Goal: Task Accomplishment & Management: Use online tool/utility

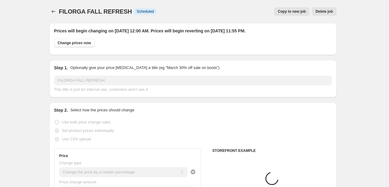
select select "percentage"
select select "tag"
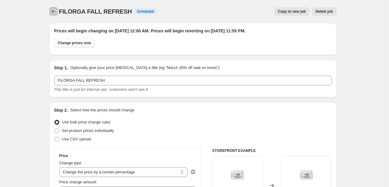
click at [56, 8] on button "Price change jobs" at bounding box center [53, 11] width 8 height 8
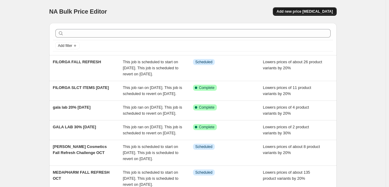
click at [304, 9] on button "Add new price [MEDICAL_DATA]" at bounding box center [305, 11] width 64 height 8
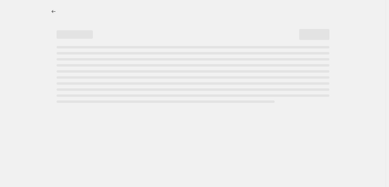
select select "percentage"
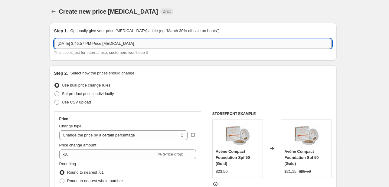
click at [131, 42] on input "[DATE] 3:46:57 PM Price [MEDICAL_DATA]" at bounding box center [193, 44] width 278 height 10
type input "LDB [DATE]"
click at [77, 106] on label "Use CSV upload" at bounding box center [72, 102] width 37 height 8
click at [55, 100] on input "Use CSV upload" at bounding box center [54, 100] width 0 height 0
radio input "true"
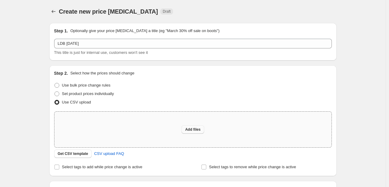
click at [190, 128] on span "Add files" at bounding box center [192, 129] width 15 height 5
type input "C:\fakepath\NA bulk editor template - csv_template_user_49485.csv"
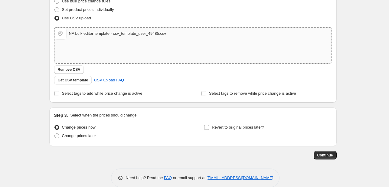
scroll to position [91, 0]
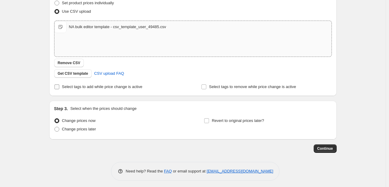
click at [126, 86] on span "Select tags to add while price change is active" at bounding box center [102, 86] width 80 height 5
click at [59, 86] on input "Select tags to add while price change is active" at bounding box center [56, 86] width 5 height 5
checkbox input "true"
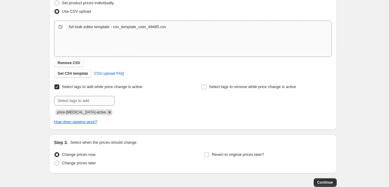
click at [108, 113] on icon "Remove price-change-job-active" at bounding box center [109, 112] width 2 height 2
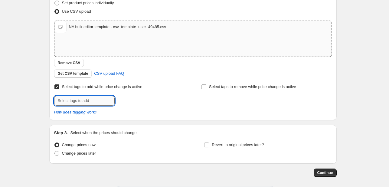
click at [95, 99] on input "text" at bounding box center [84, 101] width 61 height 10
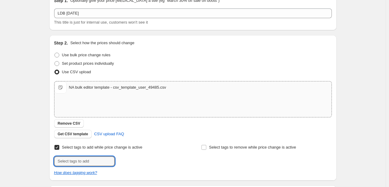
scroll to position [61, 0]
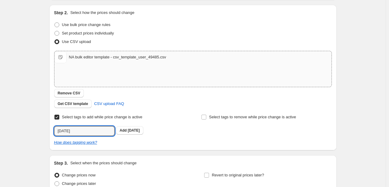
type input "[DATE]"
click at [54, 5] on button "Submit" at bounding box center [62, 8] width 17 height 6
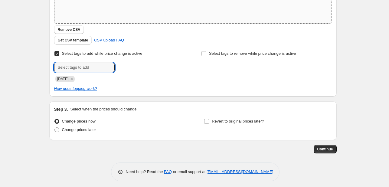
scroll to position [127, 0]
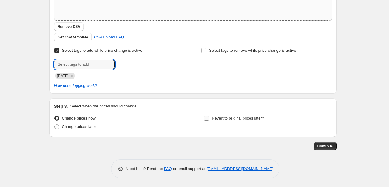
click at [251, 114] on label "Revert to original prices later?" at bounding box center [234, 118] width 60 height 8
click at [209, 116] on input "Revert to original prices later?" at bounding box center [206, 118] width 5 height 5
checkbox input "true"
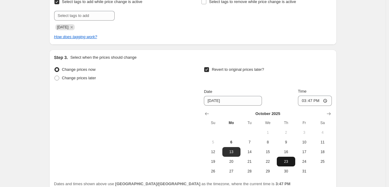
scroll to position [218, 0]
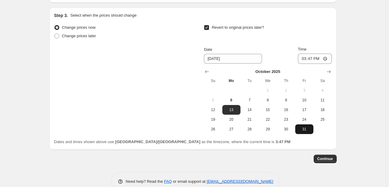
click at [310, 128] on span "31" at bounding box center [304, 129] width 13 height 5
type input "[DATE]"
click at [298, 59] on div "Date [DATE] Time 15:47" at bounding box center [268, 55] width 128 height 18
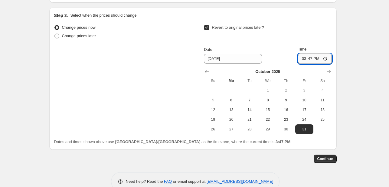
click at [304, 58] on input "15:47" at bounding box center [315, 59] width 34 height 10
type input "23:55"
click at [324, 162] on button "Continue" at bounding box center [325, 159] width 23 height 8
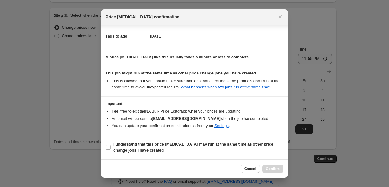
scroll to position [51, 0]
click at [258, 150] on span "I understand that this price [MEDICAL_DATA] may run at the same time as other p…" at bounding box center [198, 147] width 170 height 12
click at [111, 150] on input "I understand that this price [MEDICAL_DATA] may run at the same time as other p…" at bounding box center [108, 147] width 5 height 5
checkbox input "true"
click at [280, 168] on span "Confirm" at bounding box center [273, 168] width 14 height 5
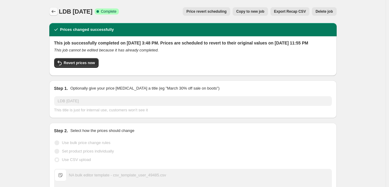
click at [52, 8] on button "Price change jobs" at bounding box center [53, 11] width 8 height 8
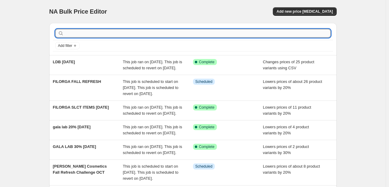
click at [90, 37] on input "text" at bounding box center [198, 33] width 266 height 8
type input "FILORGA"
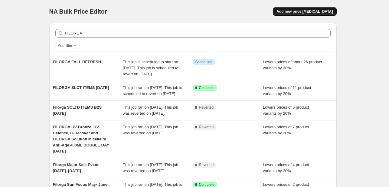
click at [297, 12] on span "Add new price [MEDICAL_DATA]" at bounding box center [305, 11] width 56 height 5
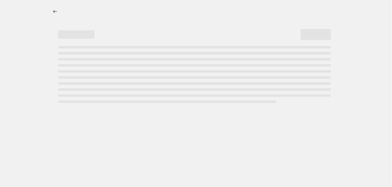
select select "percentage"
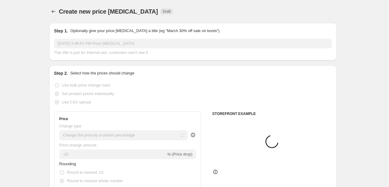
click at [128, 45] on input "[DATE] 3:46:57 PM Price [MEDICAL_DATA]" at bounding box center [193, 44] width 278 height 10
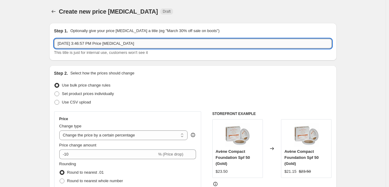
click at [128, 45] on input "[DATE] 3:46:57 PM Price [MEDICAL_DATA]" at bounding box center [193, 44] width 278 height 10
type input "lazartigue [DATE]"
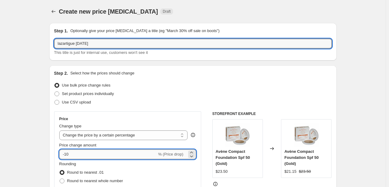
click at [78, 150] on input "-10" at bounding box center [108, 154] width 98 height 10
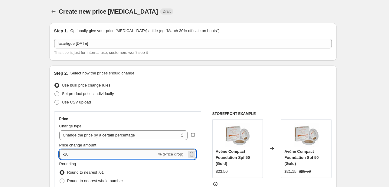
type input "-1"
type input "-20"
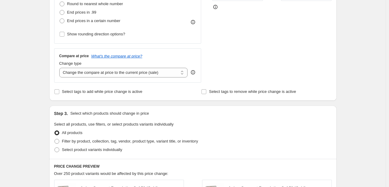
scroll to position [182, 0]
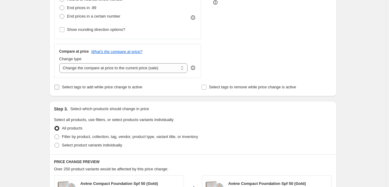
click at [73, 88] on span "Select tags to add while price change is active" at bounding box center [102, 87] width 80 height 5
click at [59, 88] on input "Select tags to add while price change is active" at bounding box center [56, 87] width 5 height 5
checkbox input "true"
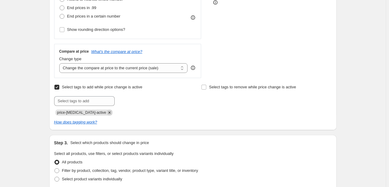
click at [107, 110] on icon "Remove price-change-job-active" at bounding box center [109, 112] width 5 height 5
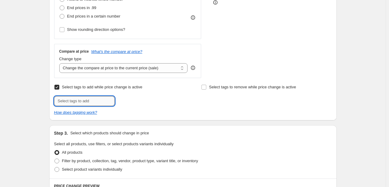
click at [96, 104] on input "text" at bounding box center [84, 101] width 61 height 10
type input "[DATE]"
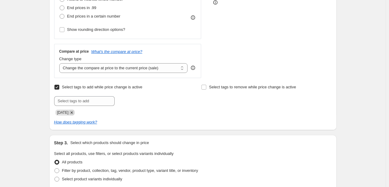
click at [71, 110] on icon "Remove OCT2" at bounding box center [71, 112] width 5 height 5
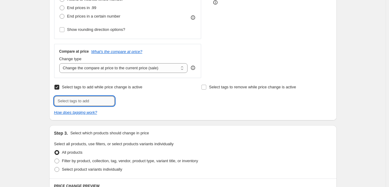
click at [73, 101] on input "text" at bounding box center [84, 101] width 61 height 10
type input "[DATE]"
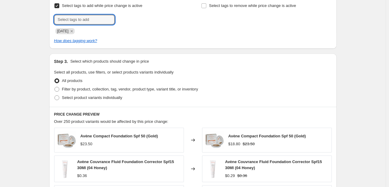
scroll to position [272, 0]
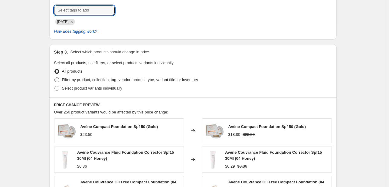
click at [109, 79] on span "Filter by product, collection, tag, vendor, product type, variant title, or inv…" at bounding box center [130, 79] width 136 height 5
click at [55, 78] on input "Filter by product, collection, tag, vendor, product type, variant title, or inv…" at bounding box center [54, 77] width 0 height 0
radio input "true"
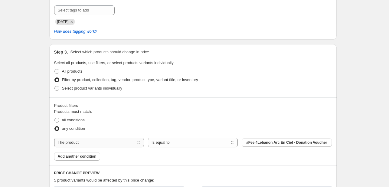
click at [103, 139] on select "The product The product's collection The product's tag The product's vendor The…" at bounding box center [99, 143] width 90 height 10
select select "tag"
click at [264, 142] on button "123an" at bounding box center [287, 142] width 90 height 8
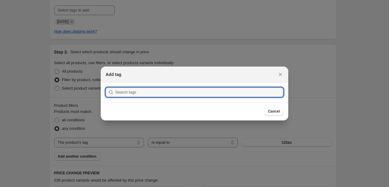
type input "SOLAR-PROTECT, THICKER SERUM, CLEAR SHAMPOO, STRONGER SERUM, COLOUR PROTECT, VO…"
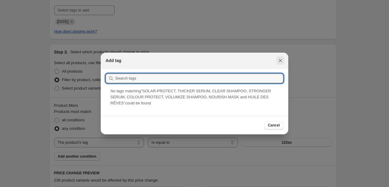
click at [280, 59] on icon "Close" at bounding box center [280, 60] width 6 height 6
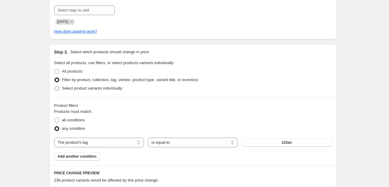
click at [78, 90] on span "Select product variants individually" at bounding box center [92, 88] width 60 height 5
click at [55, 86] on input "Select product variants individually" at bounding box center [54, 86] width 0 height 0
radio input "true"
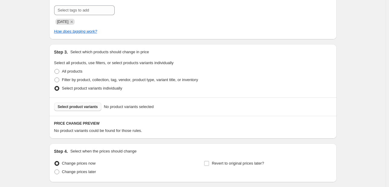
click at [81, 106] on span "Select product variants" at bounding box center [78, 106] width 40 height 5
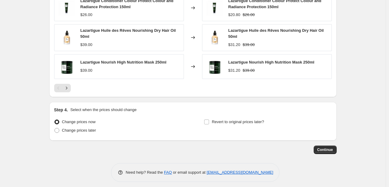
scroll to position [476, 0]
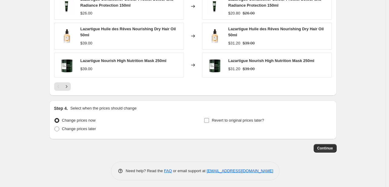
click at [218, 119] on span "Revert to original prices later?" at bounding box center [238, 120] width 52 height 5
click at [209, 119] on input "Revert to original prices later?" at bounding box center [206, 120] width 5 height 5
checkbox input "true"
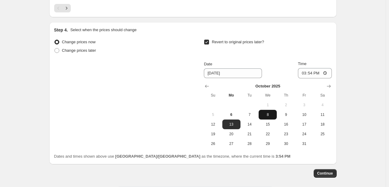
scroll to position [549, 0]
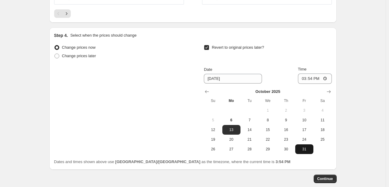
click at [310, 147] on span "31" at bounding box center [304, 149] width 13 height 5
type input "[DATE]"
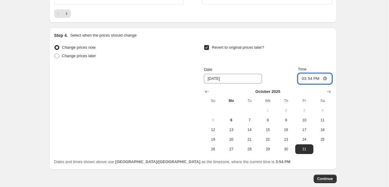
click at [306, 76] on input "15:54" at bounding box center [315, 79] width 34 height 10
type input "23:55"
click at [326, 176] on span "Continue" at bounding box center [325, 178] width 16 height 5
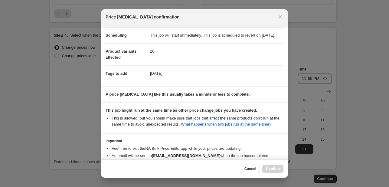
scroll to position [89, 0]
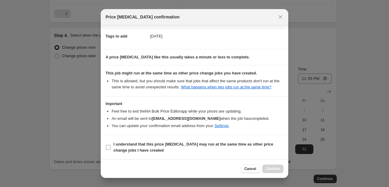
click at [256, 147] on span "I understand that this price [MEDICAL_DATA] may run at the same time as other p…" at bounding box center [198, 147] width 170 height 12
click at [111, 147] on input "I understand that this price [MEDICAL_DATA] may run at the same time as other p…" at bounding box center [108, 147] width 5 height 5
checkbox input "true"
click at [271, 167] on span "Confirm" at bounding box center [273, 168] width 14 height 5
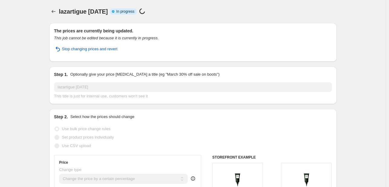
scroll to position [564, 0]
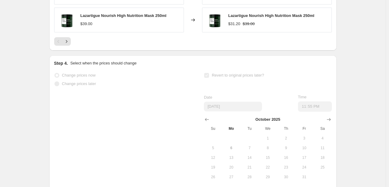
select select "percentage"
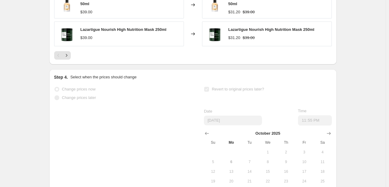
scroll to position [0, 0]
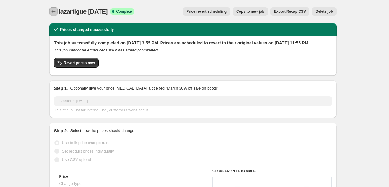
click at [57, 12] on icon "Price change jobs" at bounding box center [54, 11] width 6 height 6
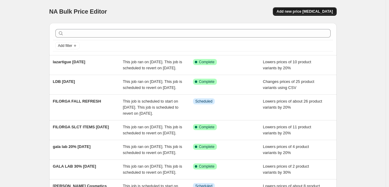
click at [309, 12] on span "Add new price [MEDICAL_DATA]" at bounding box center [305, 11] width 56 height 5
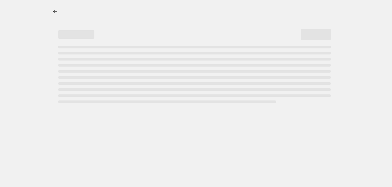
select select "percentage"
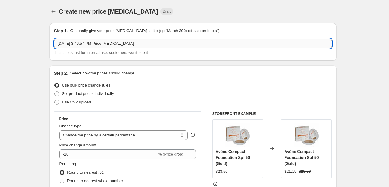
click at [90, 45] on input "[DATE] 3:46:57 PM Price [MEDICAL_DATA]" at bounding box center [193, 44] width 278 height 10
type input "l"
type input "LAZARTIGUE FALL REFRESH [DATE]"
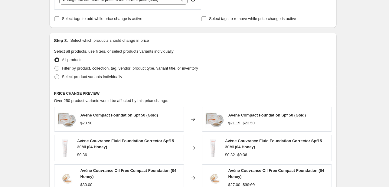
scroll to position [272, 0]
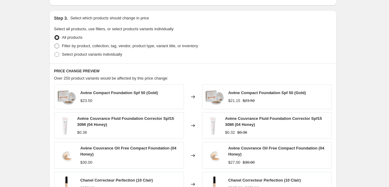
click at [97, 48] on span "Filter by product, collection, tag, vendor, product type, variant title, or inv…" at bounding box center [130, 46] width 136 height 5
click at [55, 44] on input "Filter by product, collection, tag, vendor, product type, variant title, or inv…" at bounding box center [54, 44] width 0 height 0
radio input "true"
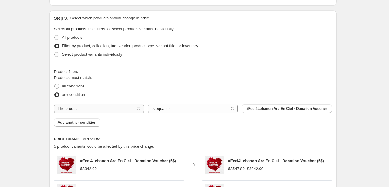
click at [110, 107] on select "The product The product's collection The product's tag The product's vendor The…" at bounding box center [99, 109] width 90 height 10
select select "tag"
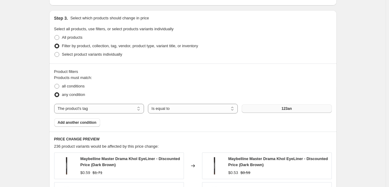
click at [267, 110] on button "123an" at bounding box center [287, 108] width 90 height 8
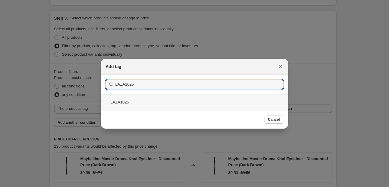
type input "LAZA1025"
click at [158, 105] on div "LAZA1025" at bounding box center [195, 102] width 188 height 16
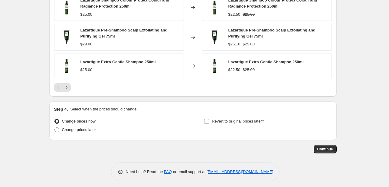
scroll to position [491, 0]
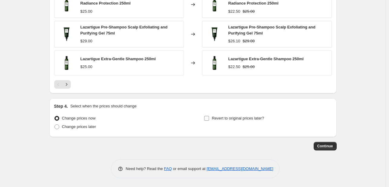
click at [242, 117] on span "Revert to original prices later?" at bounding box center [238, 118] width 52 height 5
click at [209, 117] on input "Revert to original prices later?" at bounding box center [206, 118] width 5 height 5
checkbox input "true"
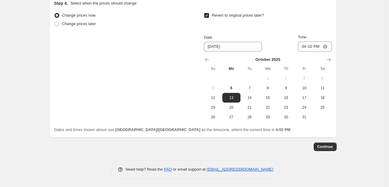
scroll to position [595, 0]
click at [306, 110] on button "24" at bounding box center [304, 107] width 18 height 10
click at [304, 112] on button "31" at bounding box center [304, 117] width 18 height 10
type input "[DATE]"
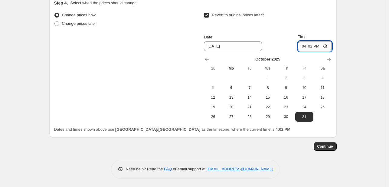
click at [310, 46] on input "16:02" at bounding box center [315, 46] width 34 height 10
type input "23:55"
click at [333, 144] on span "Continue" at bounding box center [325, 146] width 16 height 5
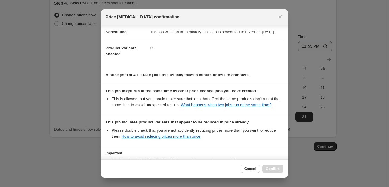
scroll to position [110, 0]
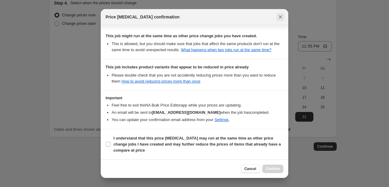
click at [281, 17] on icon "Close" at bounding box center [280, 17] width 6 height 6
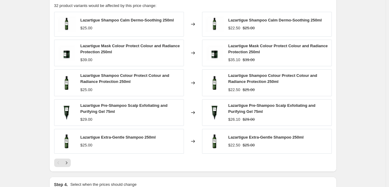
scroll to position [322, 0]
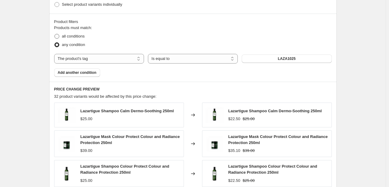
click at [76, 35] on span "all conditions" at bounding box center [73, 36] width 23 height 5
click at [55, 34] on input "all conditions" at bounding box center [54, 34] width 0 height 0
radio input "true"
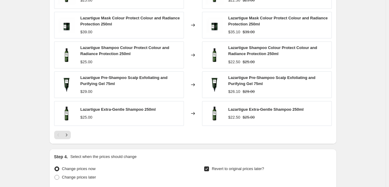
scroll to position [443, 0]
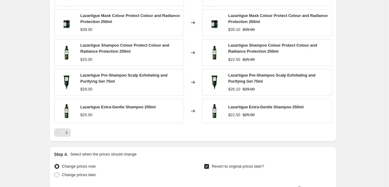
click at [69, 132] on icon "Next" at bounding box center [67, 133] width 6 height 6
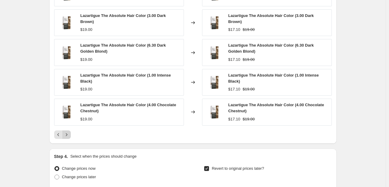
scroll to position [413, 0]
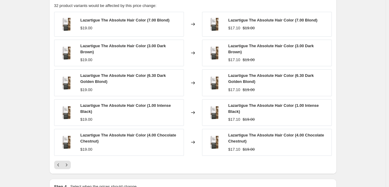
click at [71, 161] on div "Pagination" at bounding box center [66, 165] width 8 height 8
click at [68, 163] on icon "Next" at bounding box center [67, 165] width 6 height 6
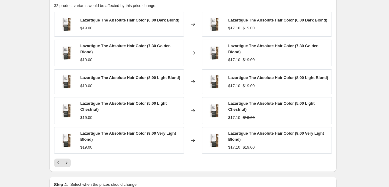
click at [73, 159] on div at bounding box center [193, 163] width 278 height 8
click at [71, 164] on button "Next" at bounding box center [66, 163] width 8 height 8
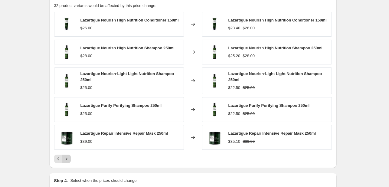
click at [71, 159] on button "Next" at bounding box center [66, 159] width 8 height 8
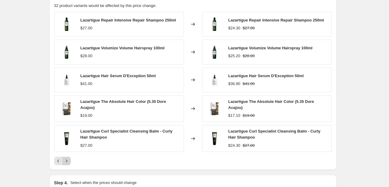
click at [70, 159] on icon "Next" at bounding box center [67, 161] width 6 height 6
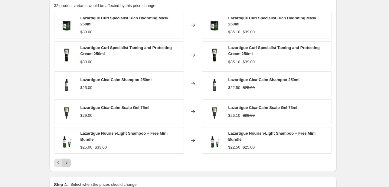
click at [68, 160] on icon "Next" at bounding box center [67, 163] width 6 height 6
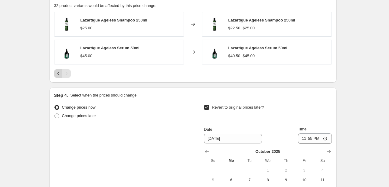
click at [57, 74] on button "Previous" at bounding box center [58, 73] width 8 height 8
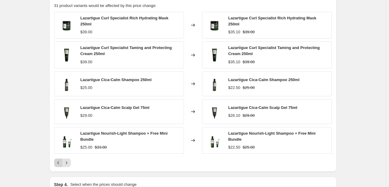
click at [59, 160] on icon "Previous" at bounding box center [58, 163] width 6 height 6
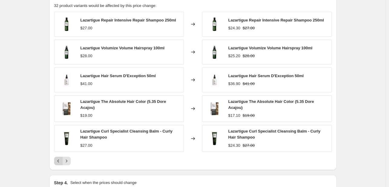
click at [63, 162] on button "Previous" at bounding box center [58, 161] width 8 height 8
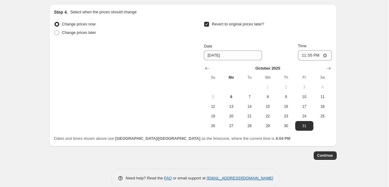
scroll to position [591, 0]
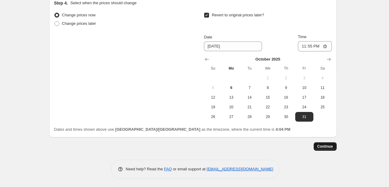
click at [327, 144] on span "Continue" at bounding box center [325, 146] width 16 height 5
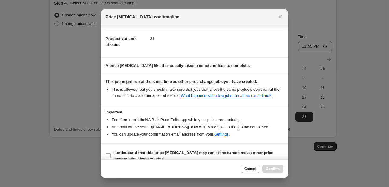
scroll to position [61, 0]
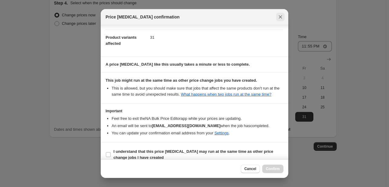
click at [281, 18] on icon "Close" at bounding box center [280, 17] width 6 height 6
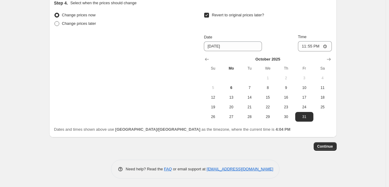
click at [89, 23] on span "Change prices later" at bounding box center [79, 23] width 34 height 5
click at [55, 21] on input "Change prices later" at bounding box center [54, 21] width 0 height 0
radio input "true"
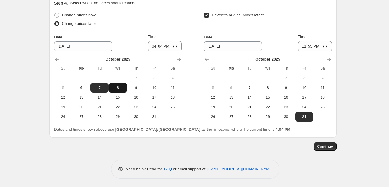
click at [117, 87] on span "8" at bounding box center [117, 87] width 13 height 5
type input "[DATE]"
click at [307, 85] on span "10" at bounding box center [304, 87] width 13 height 5
type input "[DATE]"
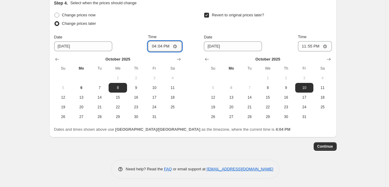
click at [153, 46] on input "16:04" at bounding box center [165, 46] width 34 height 10
type input "00:00"
click at [320, 144] on span "Continue" at bounding box center [325, 146] width 16 height 5
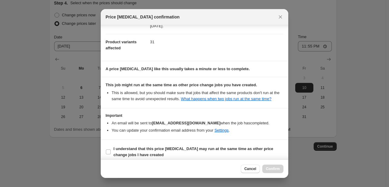
scroll to position [66, 0]
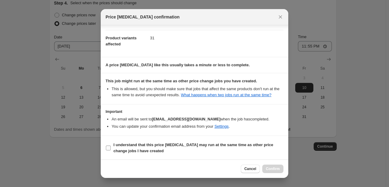
click at [222, 146] on b "I understand that this price [MEDICAL_DATA] may run at the same time as other p…" at bounding box center [193, 148] width 160 height 11
click at [111, 146] on input "I understand that this price [MEDICAL_DATA] may run at the same time as other p…" at bounding box center [108, 148] width 5 height 5
checkbox input "true"
click at [278, 166] on button "Confirm" at bounding box center [272, 169] width 21 height 8
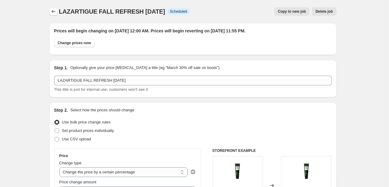
click at [56, 9] on icon "Price change jobs" at bounding box center [54, 11] width 6 height 6
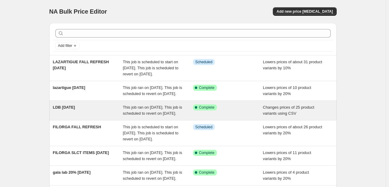
click at [163, 116] on span "This job ran on [DATE]. This job is scheduled to revert on [DATE]." at bounding box center [152, 110] width 59 height 11
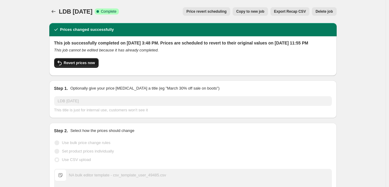
click at [82, 65] on span "Revert prices now" at bounding box center [79, 63] width 31 height 5
checkbox input "false"
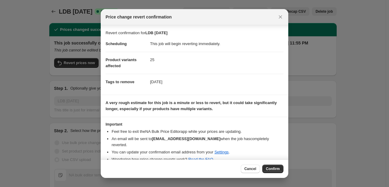
scroll to position [3, 0]
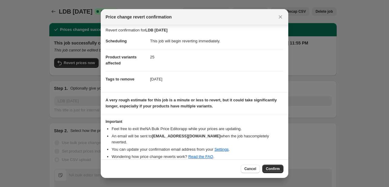
click at [270, 164] on div "Cancel Confirm" at bounding box center [195, 168] width 188 height 18
click at [277, 169] on span "Confirm" at bounding box center [273, 168] width 14 height 5
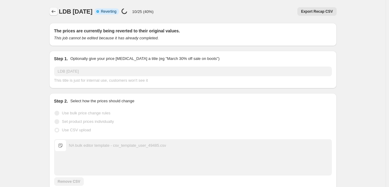
click at [55, 13] on icon "Price change jobs" at bounding box center [54, 11] width 6 height 6
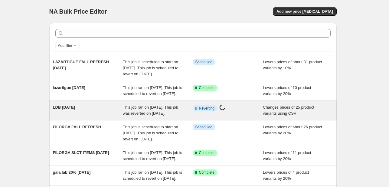
click at [199, 117] on div "Info Partially complete Reverting Price [MEDICAL_DATA] in progress..." at bounding box center [228, 110] width 70 height 12
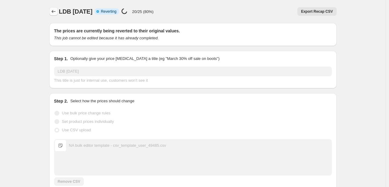
click at [55, 10] on icon "Price change jobs" at bounding box center [54, 11] width 6 height 6
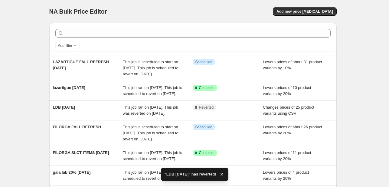
scroll to position [30, 0]
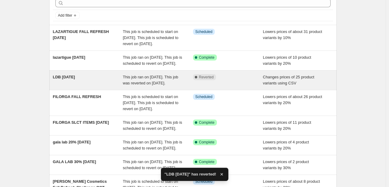
click at [136, 85] on span "This job ran on [DATE]. This job was reverted on [DATE]." at bounding box center [150, 80] width 55 height 11
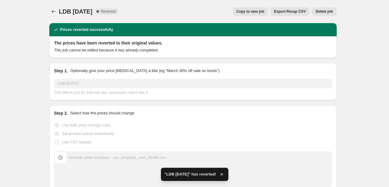
click at [255, 12] on span "Copy to new job" at bounding box center [250, 11] width 28 height 5
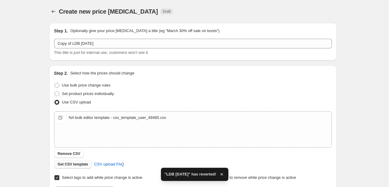
click at [71, 152] on button "Remove CSV" at bounding box center [69, 153] width 30 height 8
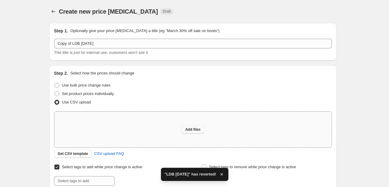
click at [188, 129] on span "Add files" at bounding box center [192, 129] width 15 height 5
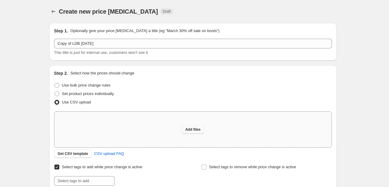
type input "C:\fakepath\NA bulk editor template - csv_template_user_49485 (1).csv"
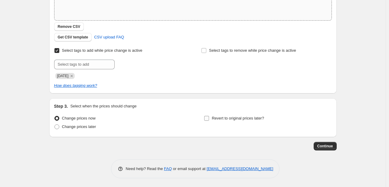
click at [225, 116] on span "Revert to original prices later?" at bounding box center [238, 118] width 52 height 5
click at [209, 116] on input "Revert to original prices later?" at bounding box center [206, 118] width 5 height 5
checkbox input "true"
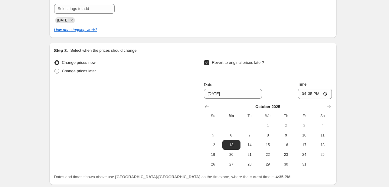
scroll to position [231, 0]
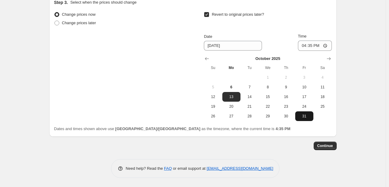
click at [307, 114] on span "31" at bounding box center [304, 116] width 13 height 5
type input "[DATE]"
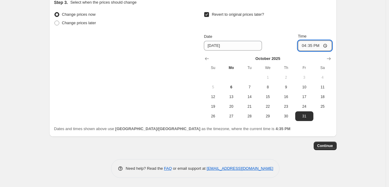
click at [307, 47] on input "16:35" at bounding box center [315, 46] width 34 height 10
type input "23:55"
click at [326, 144] on span "Continue" at bounding box center [325, 145] width 16 height 5
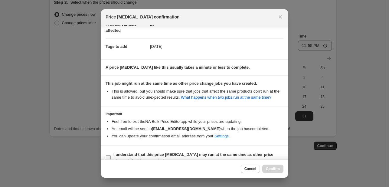
scroll to position [51, 0]
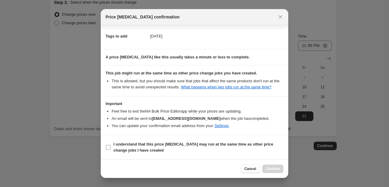
click at [268, 143] on b "I understand that this price [MEDICAL_DATA] may run at the same time as other p…" at bounding box center [193, 147] width 160 height 11
click at [111, 145] on input "I understand that this price [MEDICAL_DATA] may run at the same time as other p…" at bounding box center [108, 147] width 5 height 5
checkbox input "true"
click at [280, 168] on button "Confirm" at bounding box center [272, 169] width 21 height 8
